Goal: Transaction & Acquisition: Purchase product/service

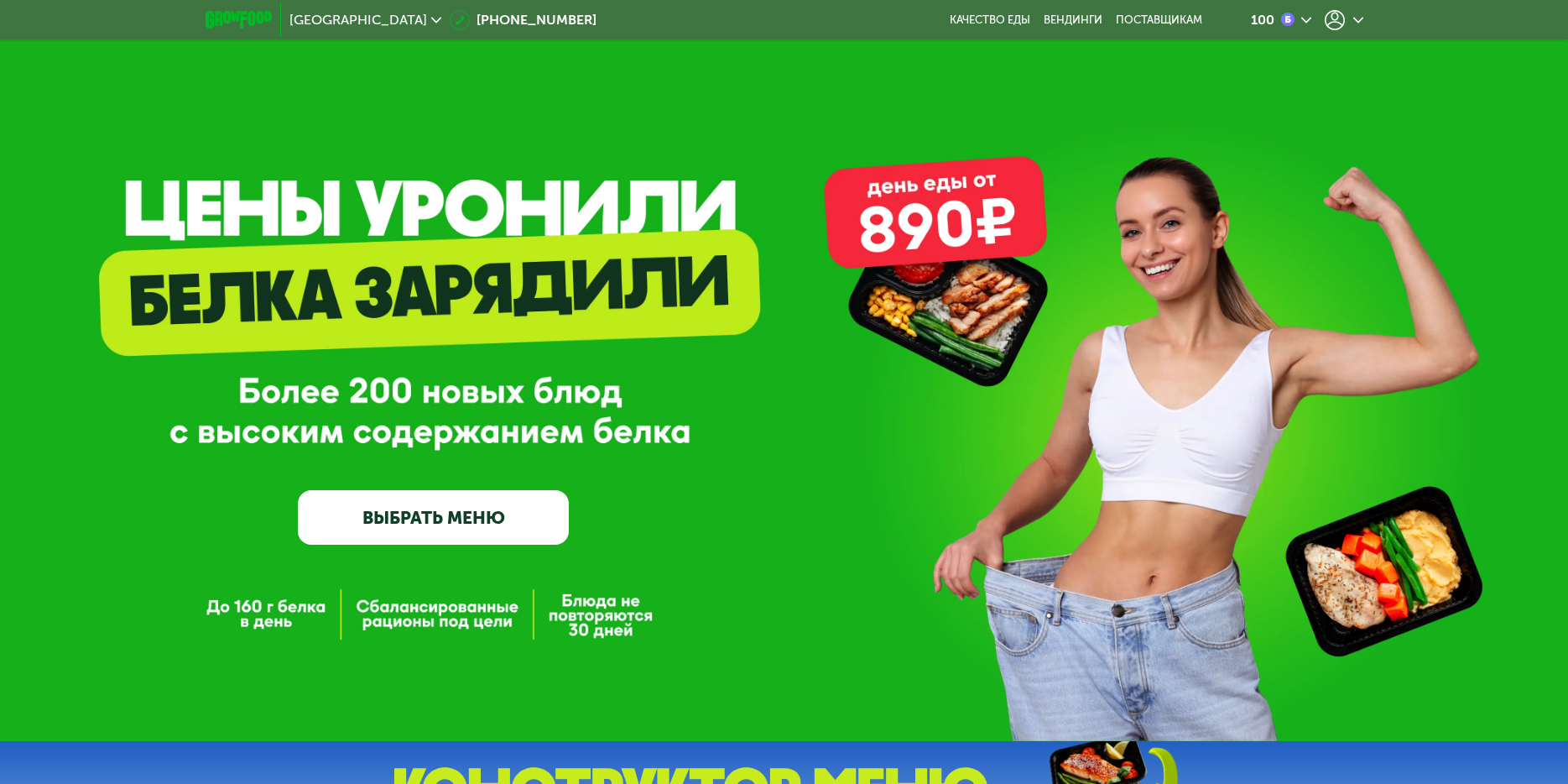
click at [1341, 19] on icon at bounding box center [1335, 21] width 21 height 21
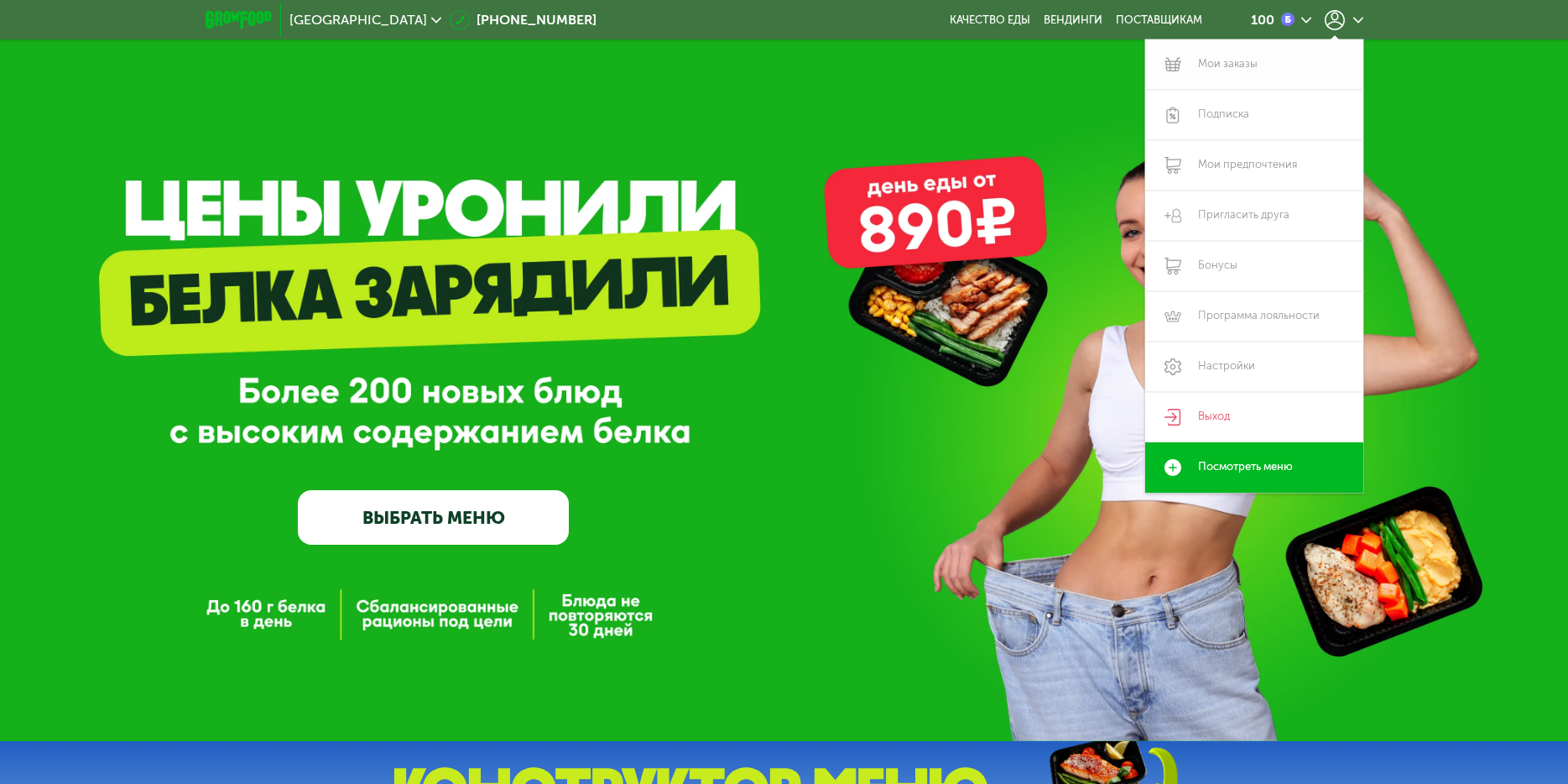
click at [1234, 60] on link "Мои заказы" at bounding box center [1254, 64] width 218 height 50
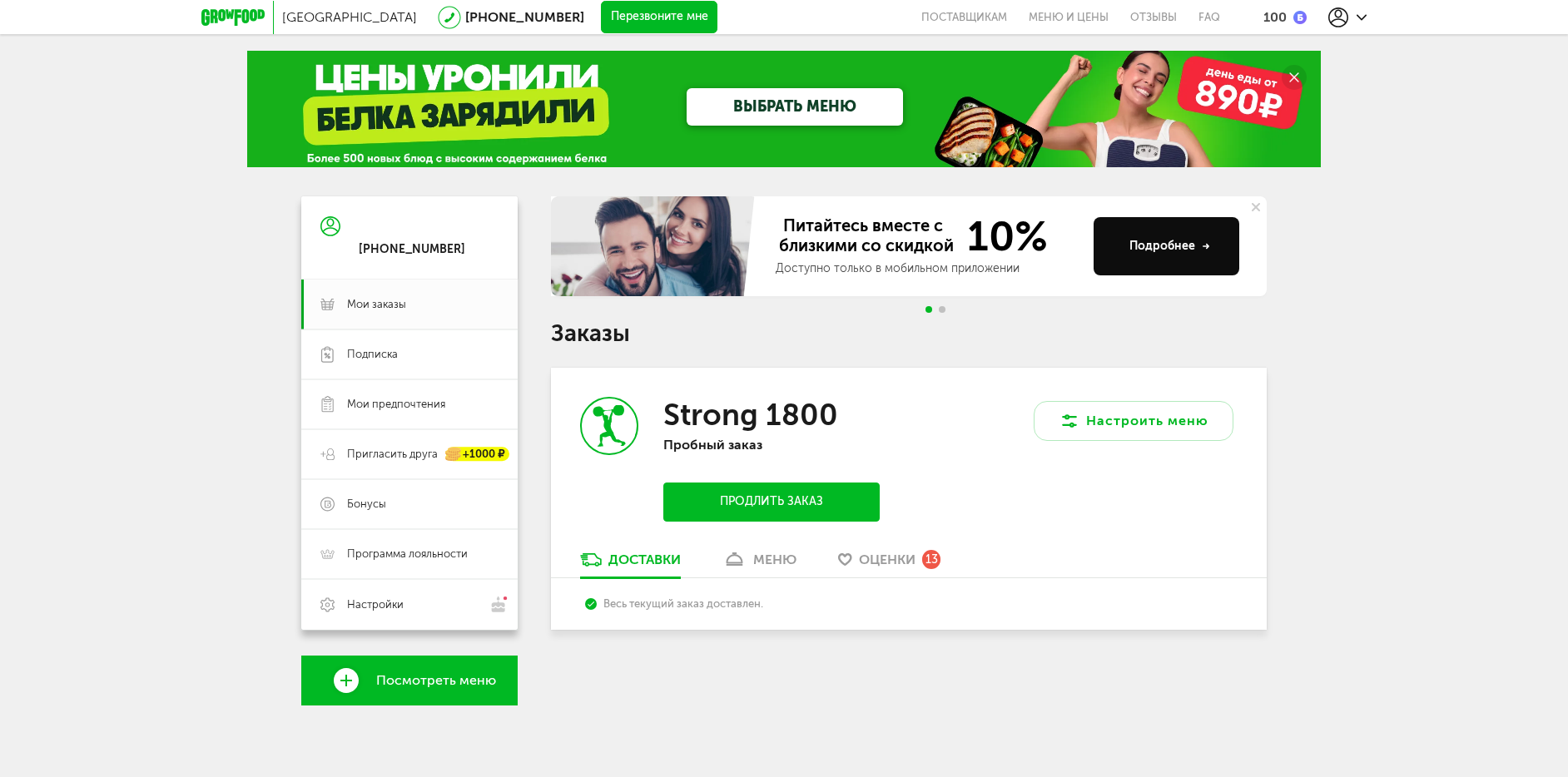
click at [753, 562] on link "меню" at bounding box center [759, 563] width 91 height 26
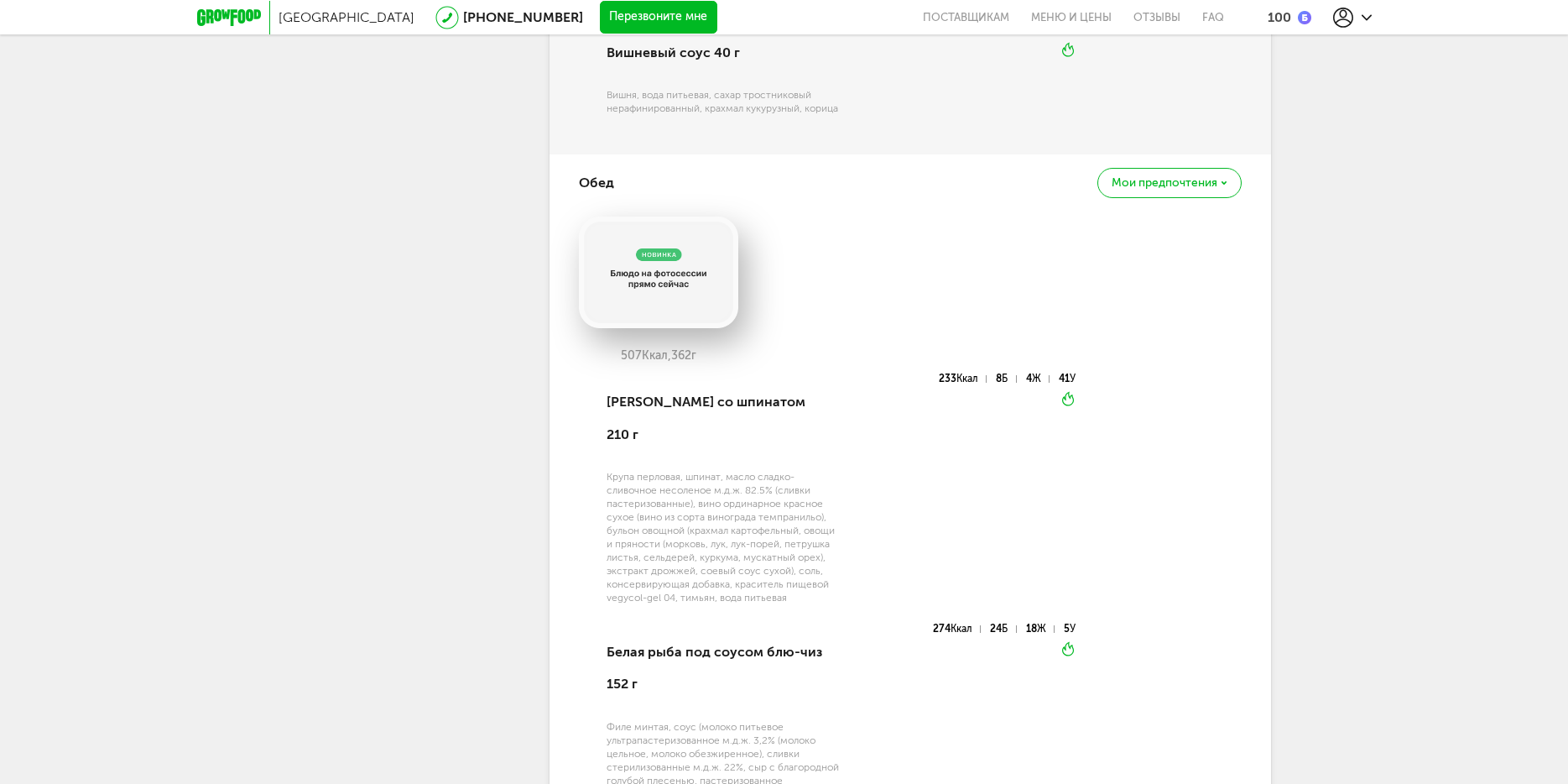
scroll to position [1356, 0]
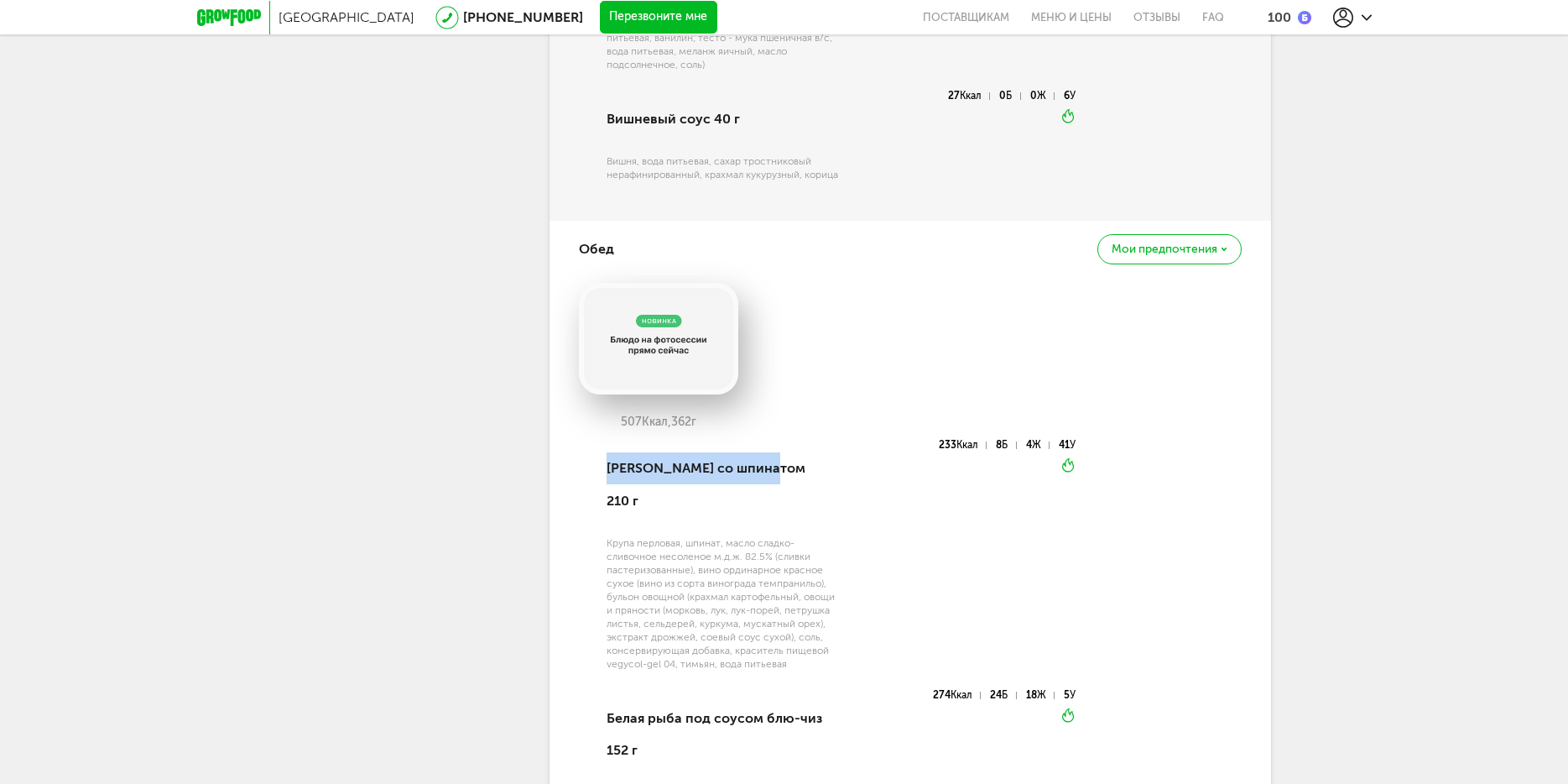
drag, startPoint x: 770, startPoint y: 482, endPoint x: 607, endPoint y: 483, distance: 163.0
click at [607, 483] on div "[PERSON_NAME] со шпинатом 210 г" at bounding box center [723, 484] width 232 height 90
copy div "Перллотто со шпинатом"
